Goal: Task Accomplishment & Management: Use online tool/utility

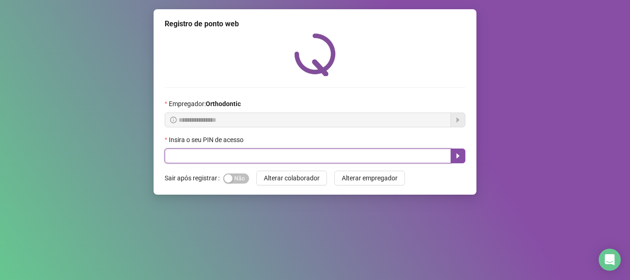
click at [297, 158] on input "text" at bounding box center [308, 156] width 287 height 15
click at [460, 155] on icon "caret-right" at bounding box center [457, 155] width 7 height 7
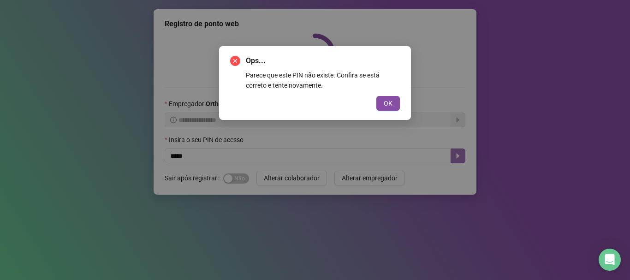
drag, startPoint x: 387, startPoint y: 102, endPoint x: 302, endPoint y: 133, distance: 90.2
click at [387, 101] on span "OK" at bounding box center [388, 103] width 9 height 10
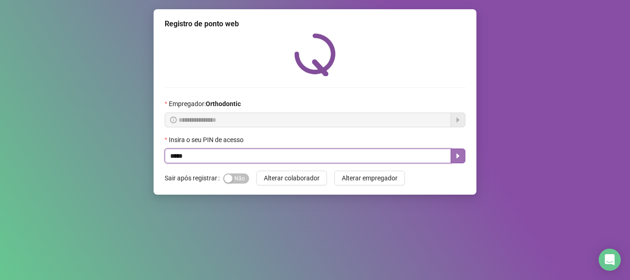
click at [174, 156] on input "*****" at bounding box center [308, 156] width 287 height 15
click at [460, 152] on icon "caret-right" at bounding box center [457, 155] width 7 height 7
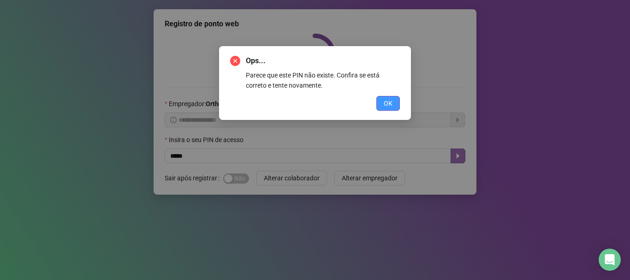
click at [381, 100] on button "OK" at bounding box center [388, 103] width 24 height 15
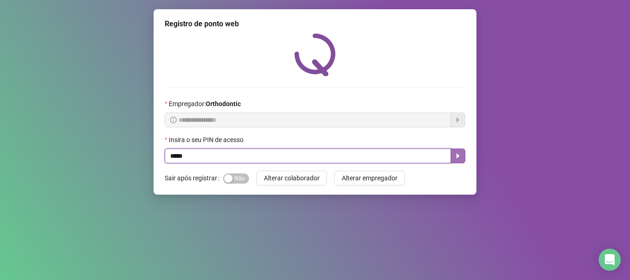
click at [178, 150] on input "*****" at bounding box center [308, 156] width 287 height 15
type input "*****"
click at [456, 154] on icon "caret-right" at bounding box center [457, 155] width 7 height 7
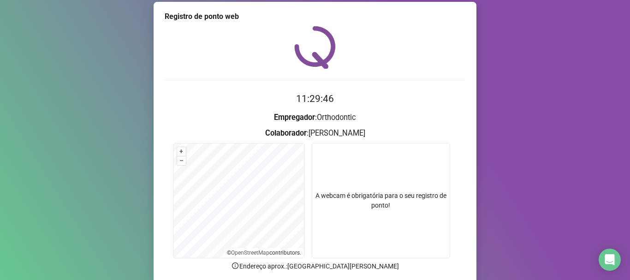
scroll to position [64, 0]
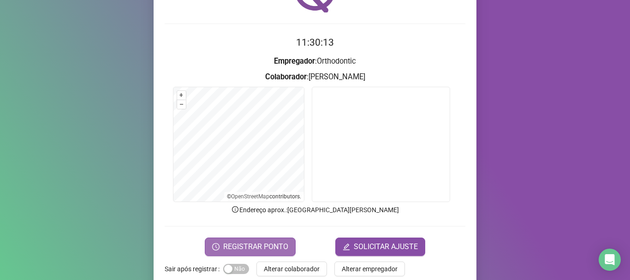
click at [224, 245] on span "REGISTRAR PONTO" at bounding box center [255, 246] width 65 height 11
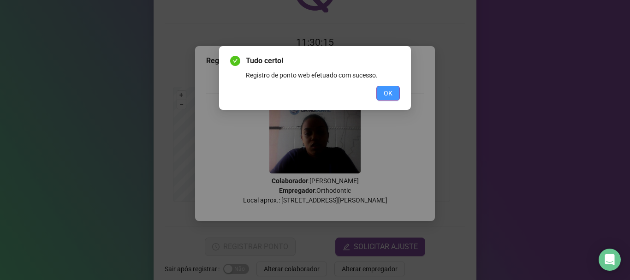
click at [398, 97] on button "OK" at bounding box center [388, 93] width 24 height 15
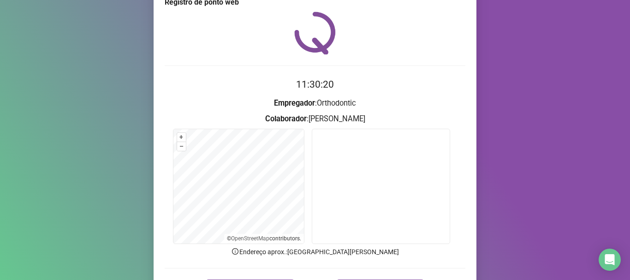
scroll to position [80, 0]
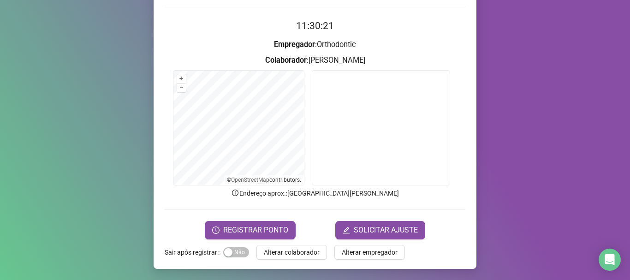
drag, startPoint x: 290, startPoint y: 255, endPoint x: 285, endPoint y: 252, distance: 5.8
click at [287, 253] on span "Alterar colaborador" at bounding box center [292, 252] width 56 height 10
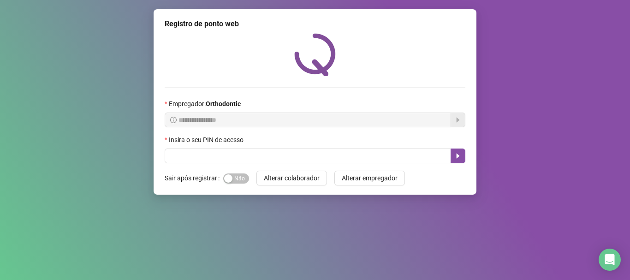
scroll to position [0, 0]
